Goal: Information Seeking & Learning: Learn about a topic

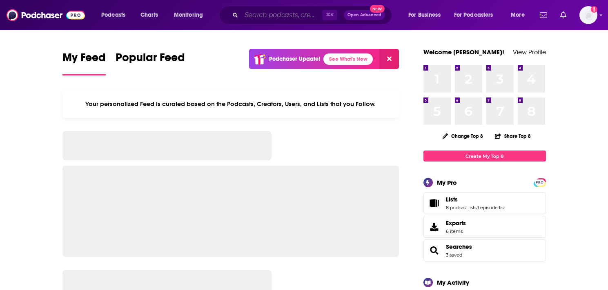
click at [252, 14] on input "Search podcasts, credits, & more..." at bounding box center [281, 15] width 81 height 13
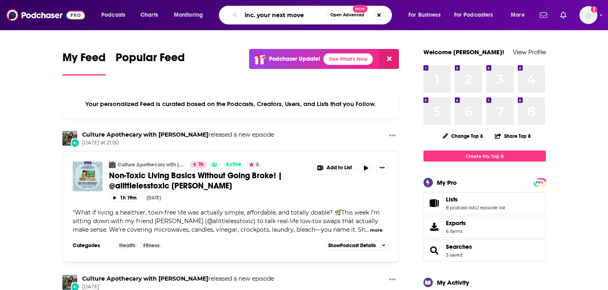
type input "inc. your next move"
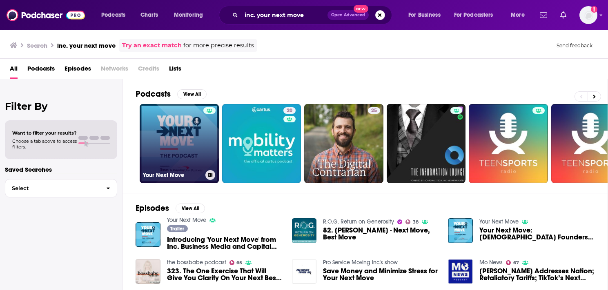
click at [181, 144] on link "Your Next Move" at bounding box center [179, 143] width 79 height 79
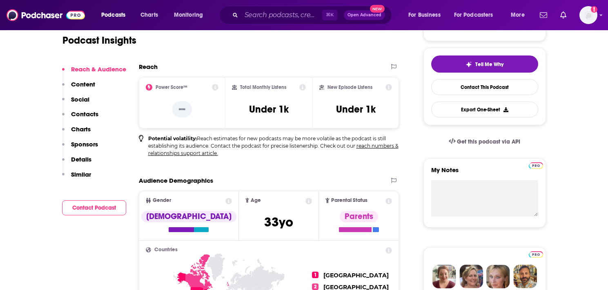
scroll to position [178, 0]
